Goal: Task Accomplishment & Management: Complete application form

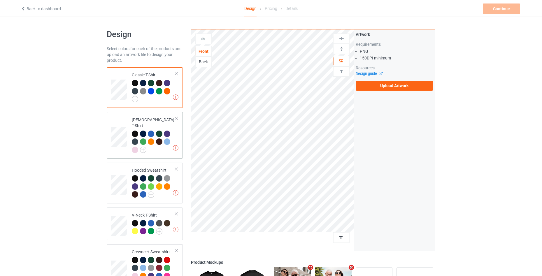
scroll to position [134, 0]
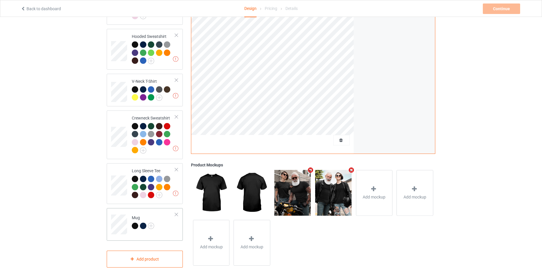
click at [172, 221] on td "Mug" at bounding box center [154, 223] width 50 height 24
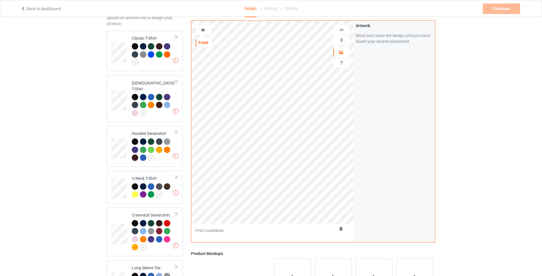
scroll to position [17, 0]
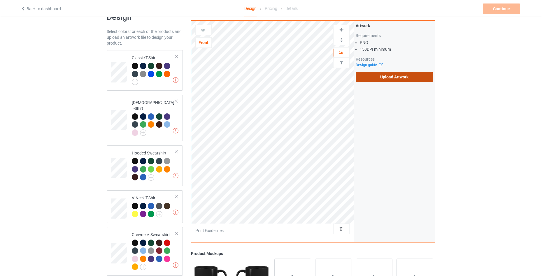
click at [383, 76] on label "Upload Artwork" at bounding box center [394, 77] width 77 height 10
click at [0, 0] on input "Upload Artwork" at bounding box center [0, 0] width 0 height 0
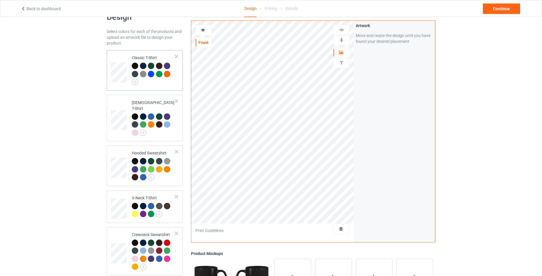
click at [173, 86] on td "Classic T-Shirt" at bounding box center [154, 71] width 50 height 36
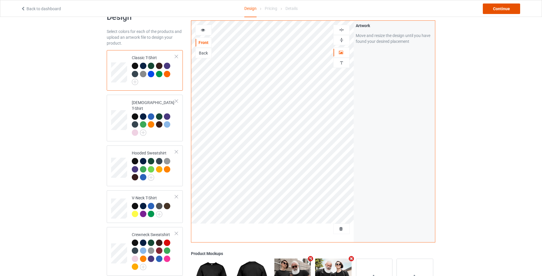
click at [503, 9] on div "Continue" at bounding box center [501, 9] width 37 height 11
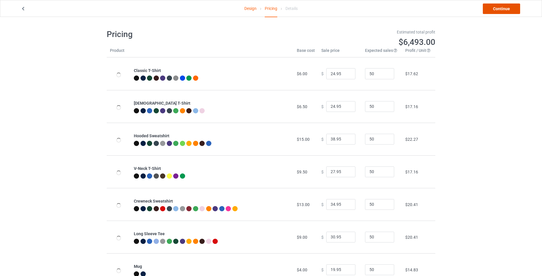
click at [504, 11] on link "Continue" at bounding box center [501, 9] width 37 height 11
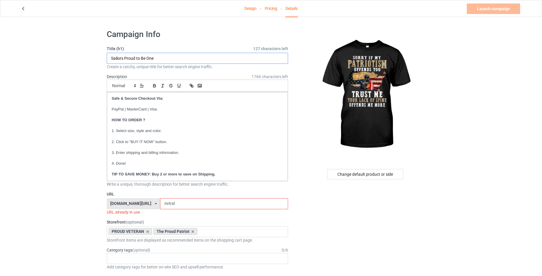
drag, startPoint x: 160, startPoint y: 57, endPoint x: 61, endPoint y: 58, distance: 98.9
paste input "orry If My Patriotism"
type input "Sorry If My Patriotism"
click at [173, 206] on input "nvtrsl" at bounding box center [224, 203] width 128 height 11
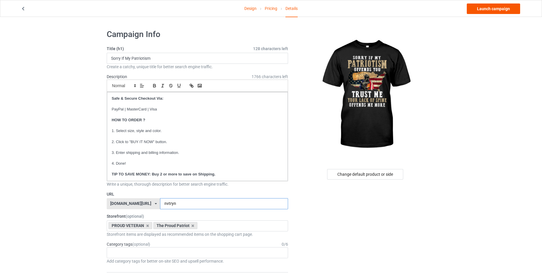
type input "nvtryn"
click at [508, 10] on link "Launch campaign" at bounding box center [493, 9] width 53 height 11
